Goal: Task Accomplishment & Management: Manage account settings

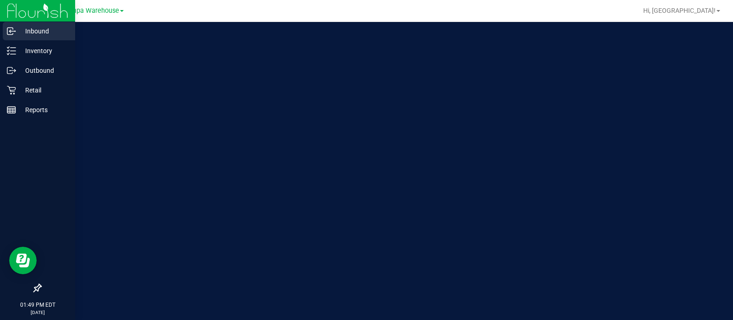
click at [23, 31] on p "Inbound" at bounding box center [43, 31] width 55 height 11
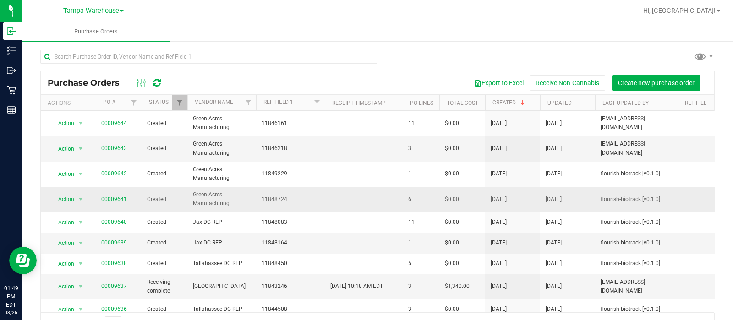
click at [111, 198] on link "00009641" at bounding box center [114, 199] width 26 height 6
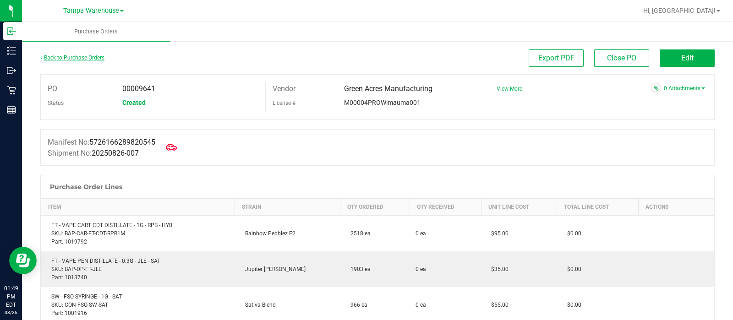
click at [85, 56] on link "Back to Purchase Orders" at bounding box center [72, 58] width 64 height 6
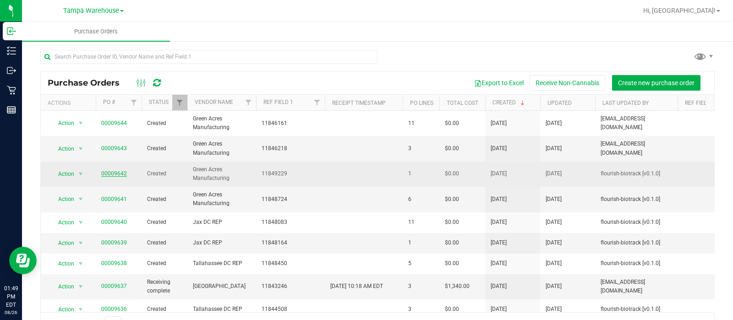
click at [110, 175] on link "00009642" at bounding box center [114, 173] width 26 height 6
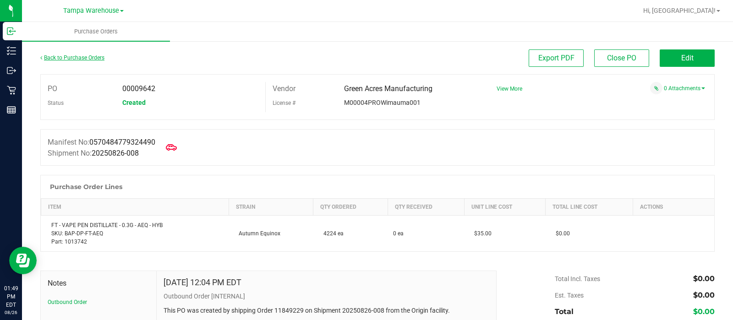
click at [82, 60] on link "Back to Purchase Orders" at bounding box center [72, 58] width 64 height 6
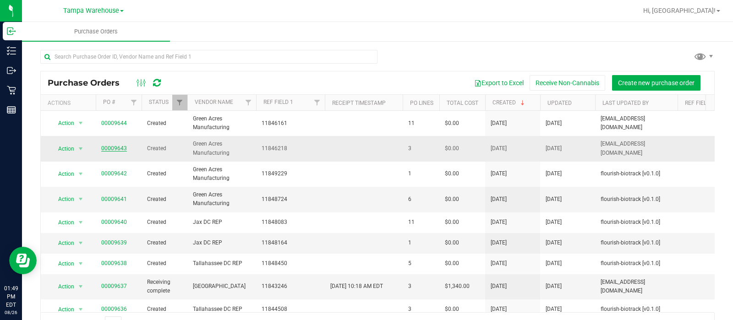
click at [119, 149] on link "00009643" at bounding box center [114, 148] width 26 height 6
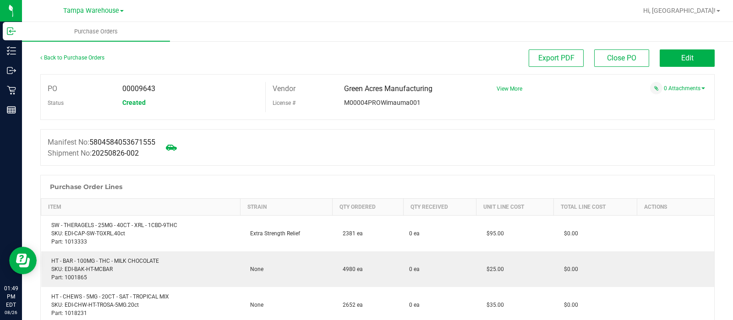
drag, startPoint x: 332, startPoint y: 195, endPoint x: 339, endPoint y: 180, distance: 16.4
click at [339, 180] on div "Purchase Order Lines" at bounding box center [377, 186] width 673 height 23
click at [86, 60] on link "Back to Purchase Orders" at bounding box center [72, 58] width 64 height 6
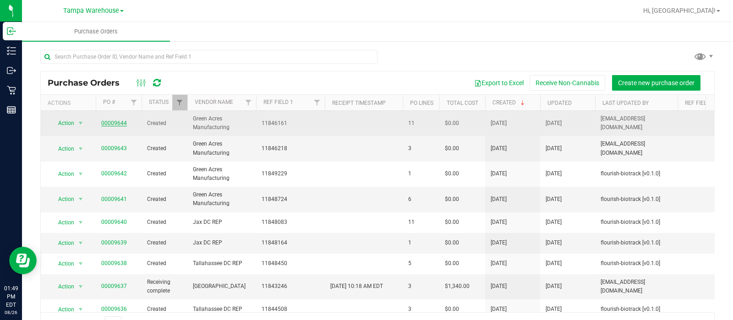
click at [116, 123] on link "00009644" at bounding box center [114, 123] width 26 height 6
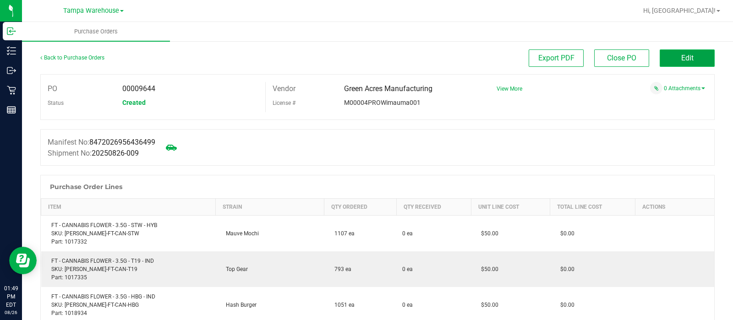
click at [669, 57] on button "Edit" at bounding box center [687, 57] width 55 height 17
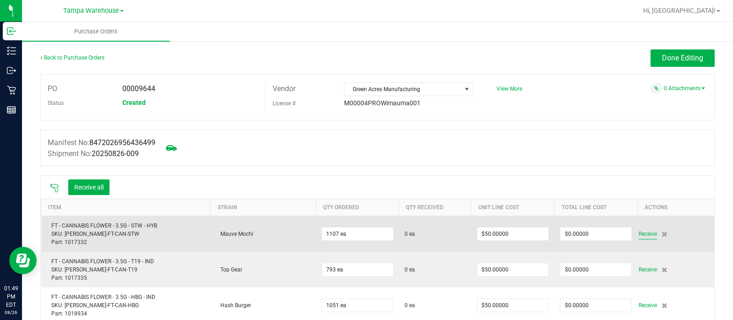
click at [639, 232] on span "Receive" at bounding box center [648, 234] width 18 height 11
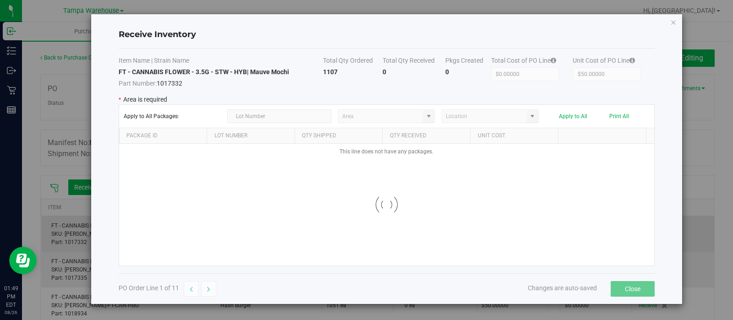
type input "State Pantry 1"
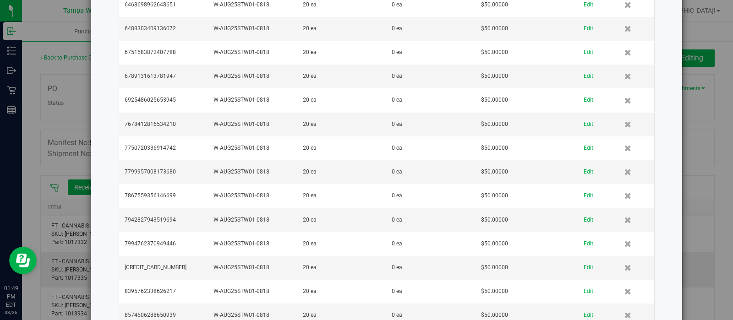
scroll to position [1209, 0]
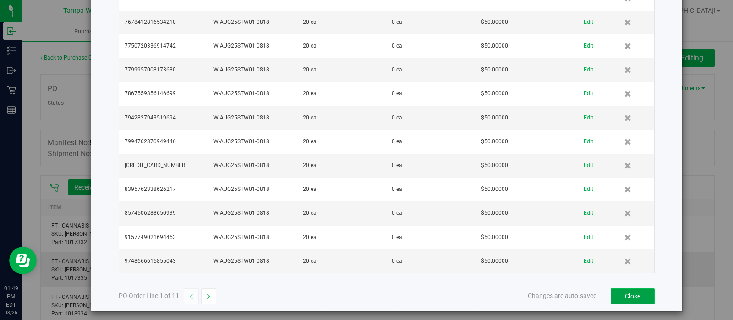
click at [631, 294] on button "Close" at bounding box center [633, 297] width 44 height 16
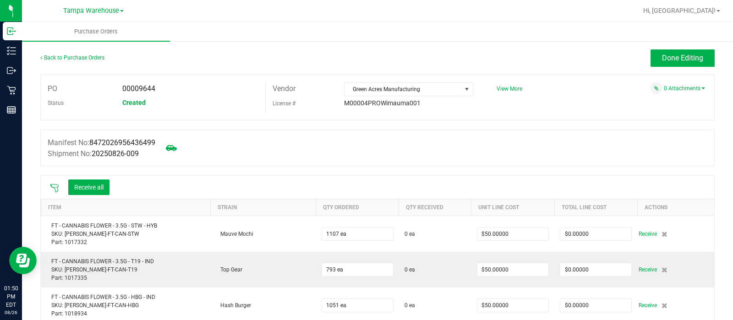
click at [56, 189] on icon at bounding box center [54, 188] width 9 height 9
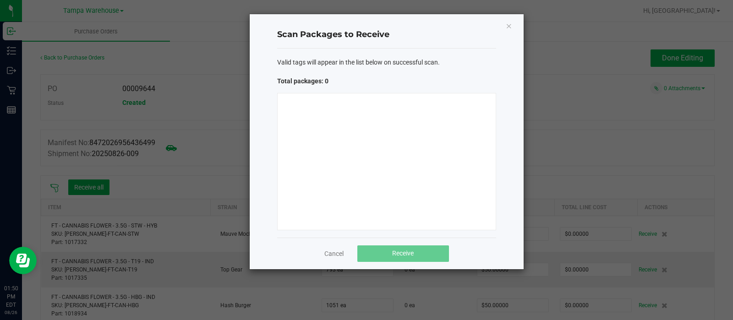
click at [339, 172] on div at bounding box center [386, 161] width 219 height 137
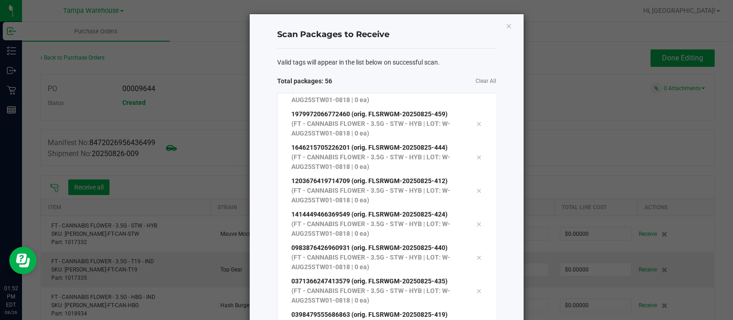
scroll to position [100, 0]
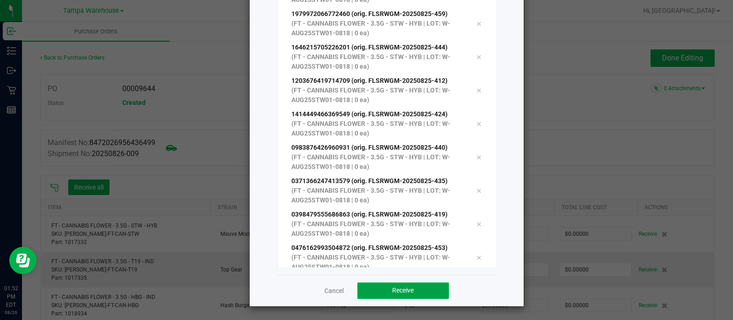
click at [429, 289] on button "Receive" at bounding box center [403, 291] width 92 height 16
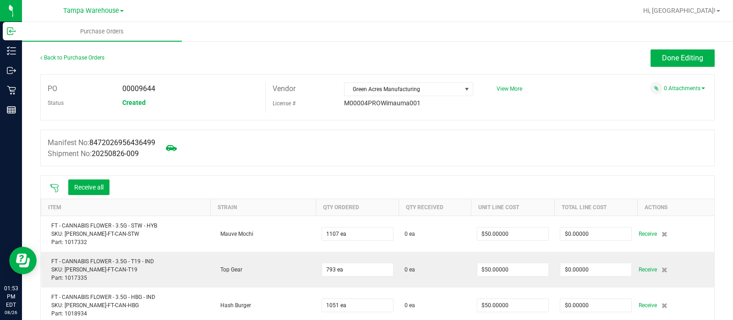
scroll to position [13, 0]
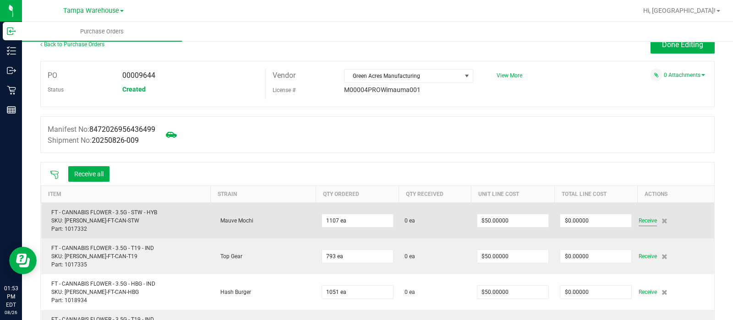
click at [639, 224] on span "Receive" at bounding box center [648, 220] width 18 height 11
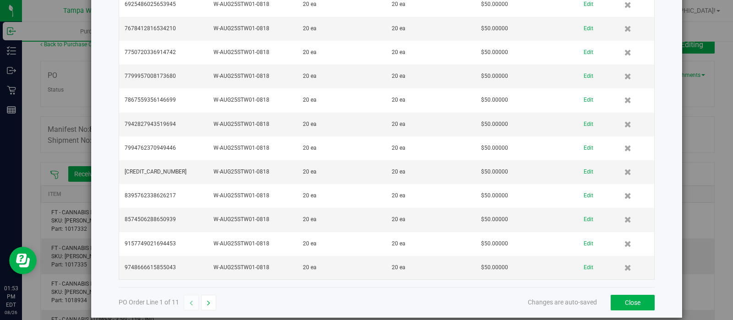
scroll to position [1209, 0]
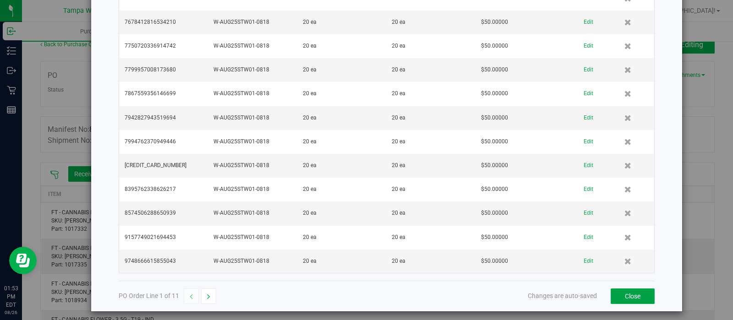
click at [619, 289] on button "Close" at bounding box center [633, 297] width 44 height 16
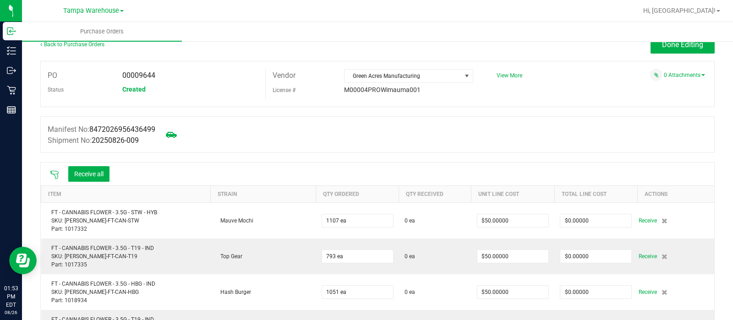
scroll to position [0, 0]
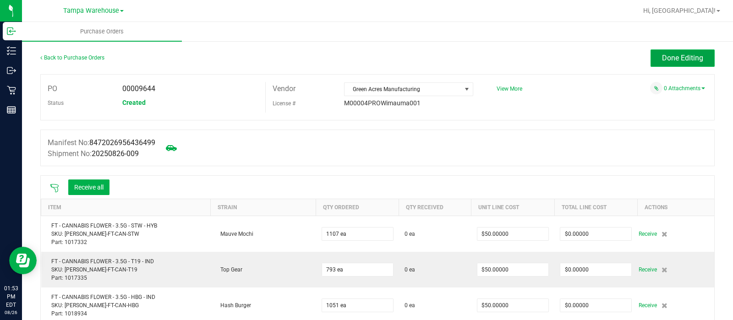
click at [688, 60] on span "Done Editing" at bounding box center [682, 58] width 41 height 9
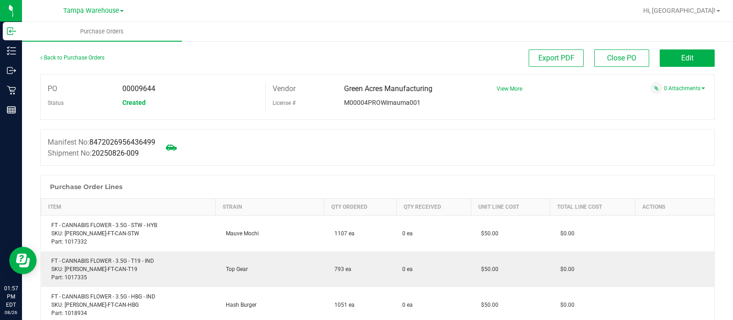
click at [644, 150] on div "Manifest No: 8472026956436499 Shipment No: 20250826-009" at bounding box center [377, 147] width 674 height 37
click at [545, 150] on div "Manifest No: 8472026956436499 Shipment No: 20250826-009" at bounding box center [377, 147] width 674 height 37
click at [451, 155] on div "Manifest No: 8472026956436499 Shipment No: 20250826-009" at bounding box center [377, 147] width 674 height 37
click at [340, 140] on div "Manifest No: 8472026956436499 Shipment No: 20250826-009" at bounding box center [377, 147] width 674 height 37
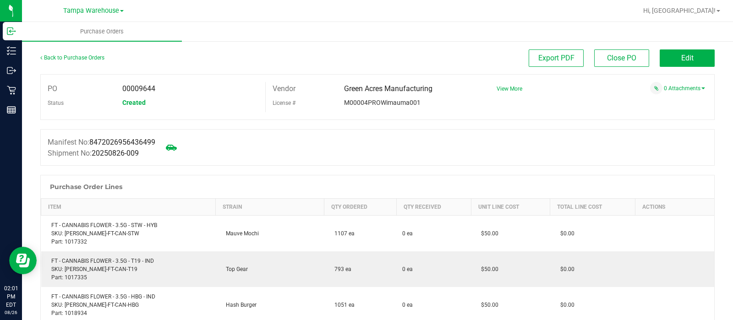
click at [341, 140] on div "Manifest No: 8472026956436499 Shipment No: 20250826-009" at bounding box center [377, 147] width 674 height 37
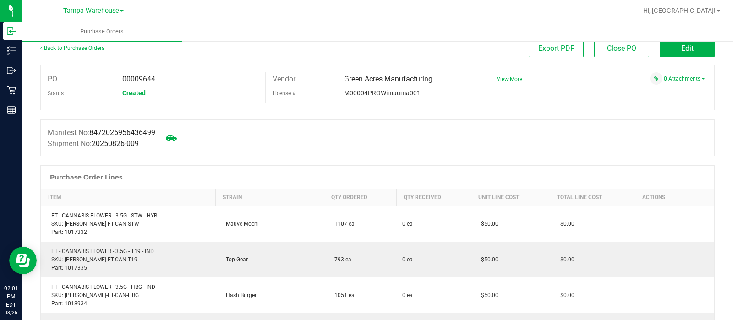
click at [341, 140] on div "Manifest No: 8472026956436499 Shipment No: 20250826-009" at bounding box center [377, 138] width 674 height 37
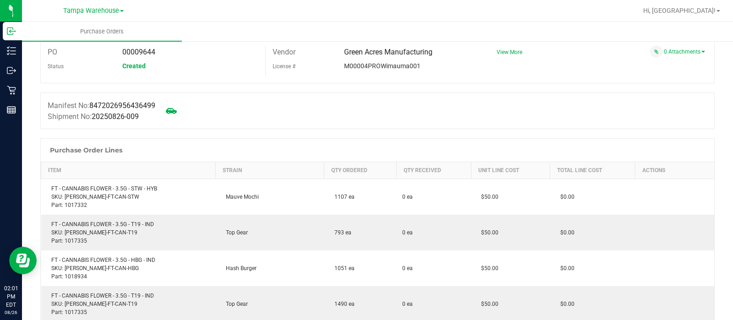
scroll to position [11, 0]
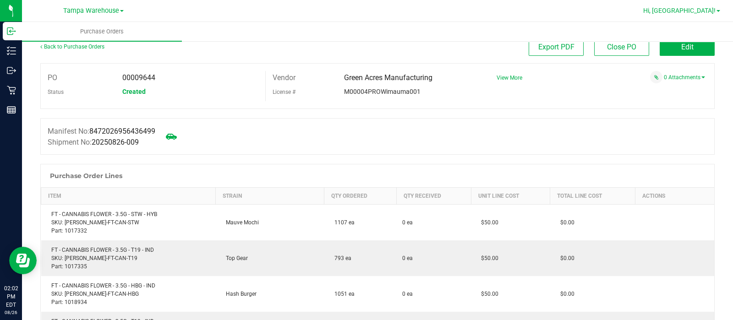
click at [701, 12] on span "Hi, [GEOGRAPHIC_DATA]!" at bounding box center [679, 10] width 72 height 7
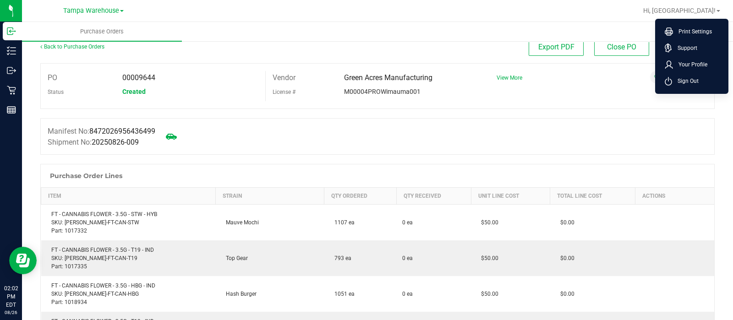
click at [566, 127] on div "Manifest No: 8472026956436499 Shipment No: 20250826-009" at bounding box center [377, 136] width 674 height 37
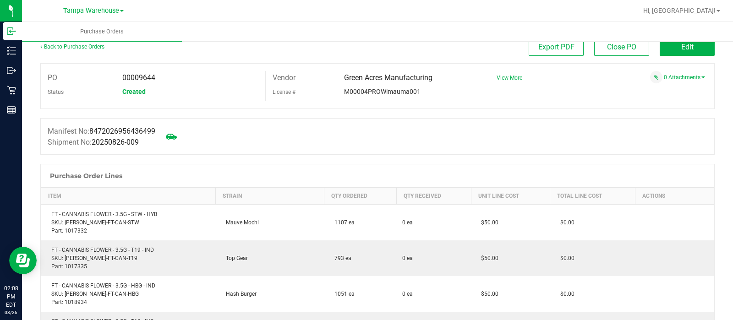
click at [408, 156] on div at bounding box center [377, 159] width 674 height 9
click at [245, 53] on div "Export PDF Close PO Edit" at bounding box center [462, 46] width 506 height 17
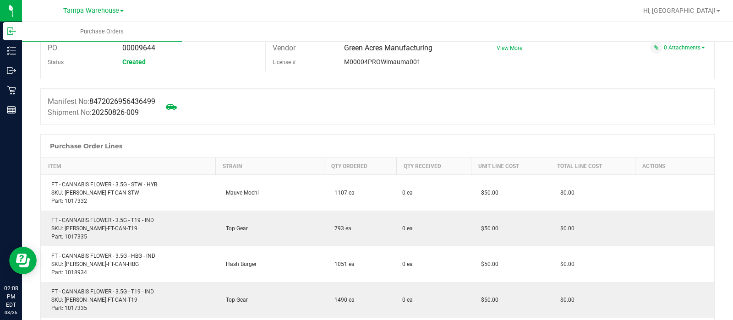
scroll to position [0, 0]
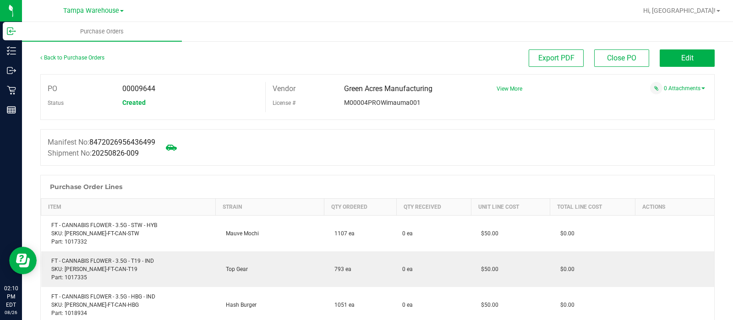
click at [264, 185] on div "Purchase Order Lines" at bounding box center [377, 186] width 673 height 23
click at [710, 11] on span "Hi, [GEOGRAPHIC_DATA]!" at bounding box center [679, 10] width 72 height 7
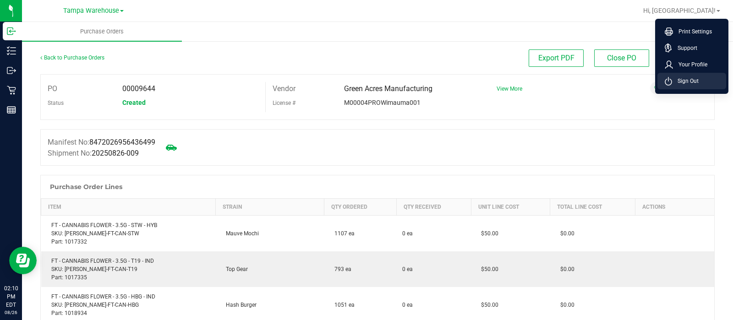
click at [690, 85] on span "Sign Out" at bounding box center [685, 80] width 27 height 9
